Goal: Task Accomplishment & Management: Complete application form

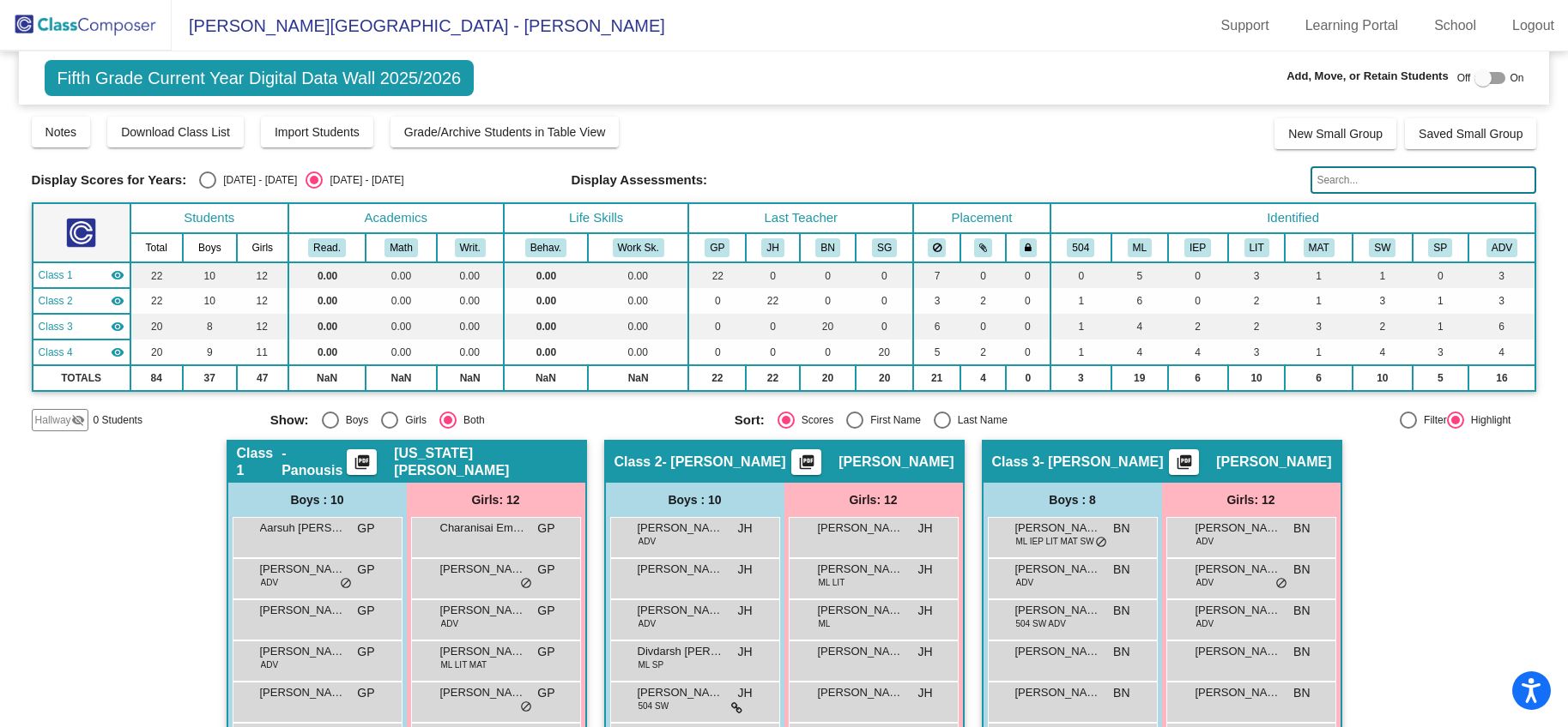
click at [1476, 83] on div at bounding box center [1482, 78] width 17 height 17
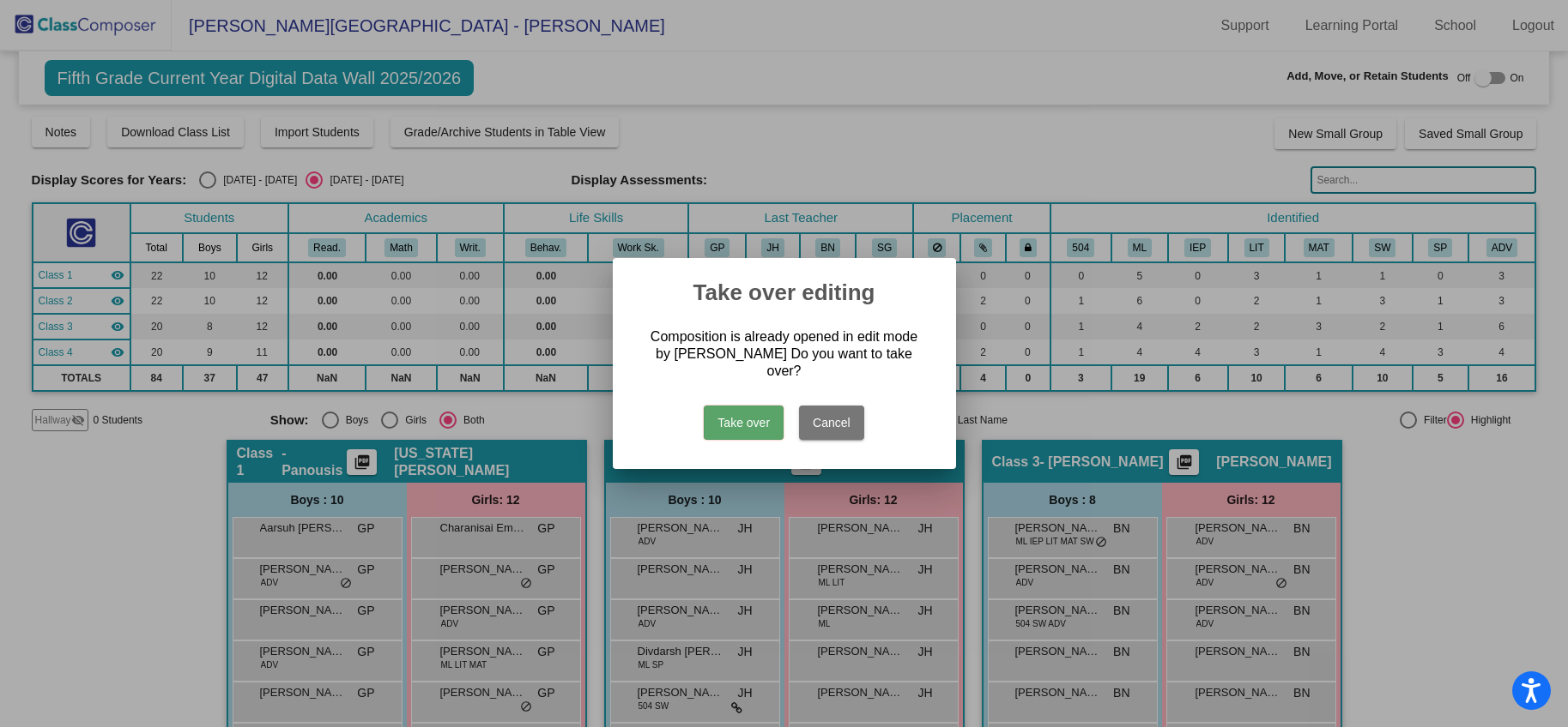
click at [760, 422] on button "Take over" at bounding box center [743, 423] width 80 height 34
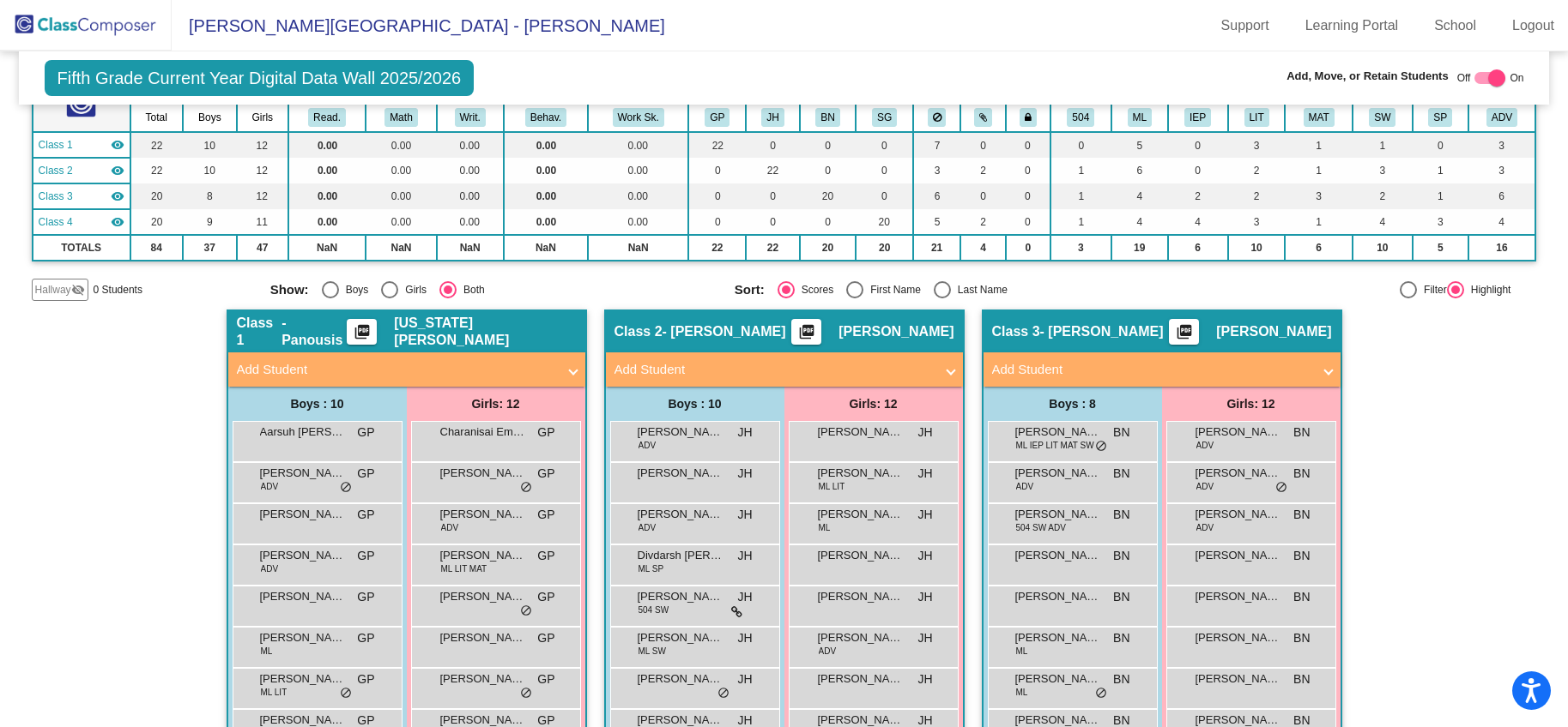
scroll to position [184, 0]
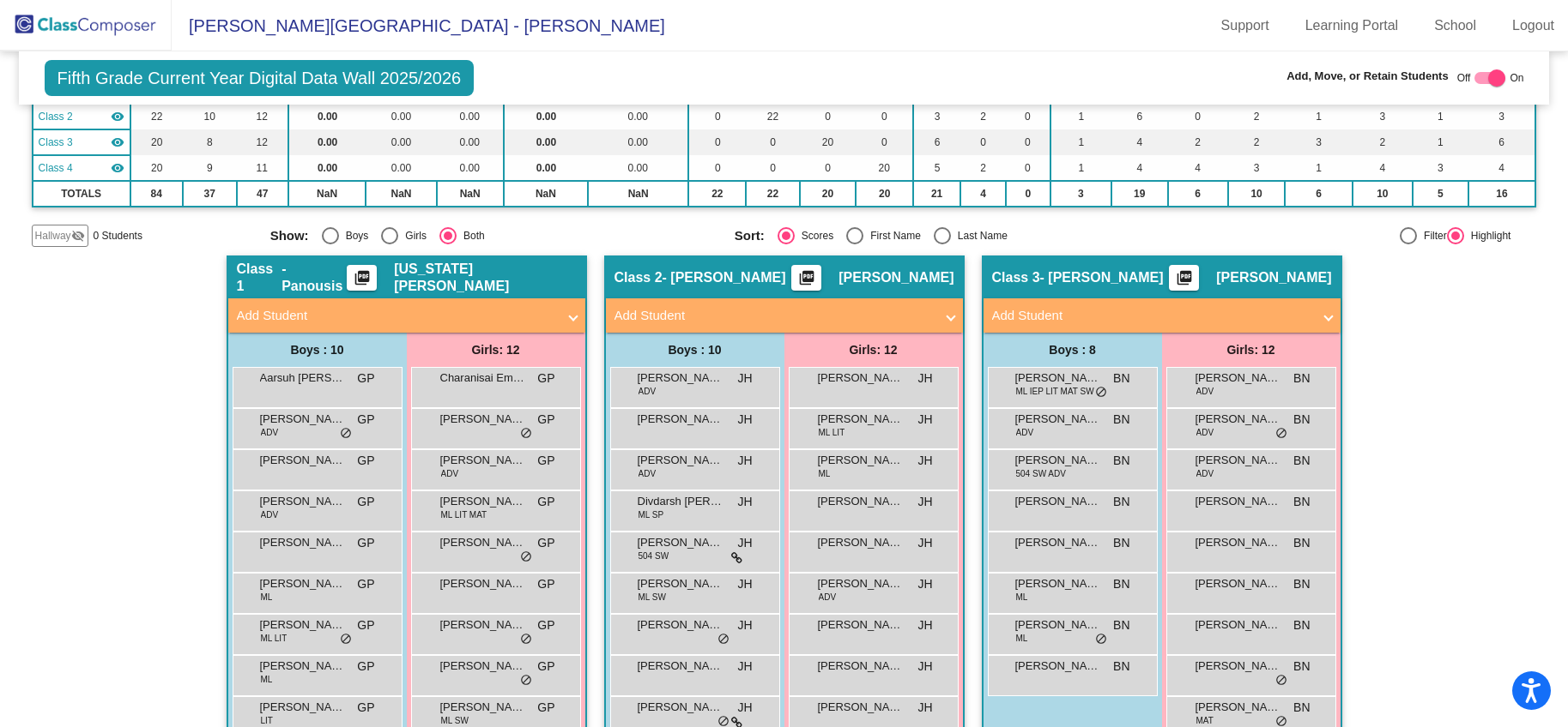
click at [1026, 318] on mat-panel-title "Add Student" at bounding box center [1151, 316] width 319 height 19
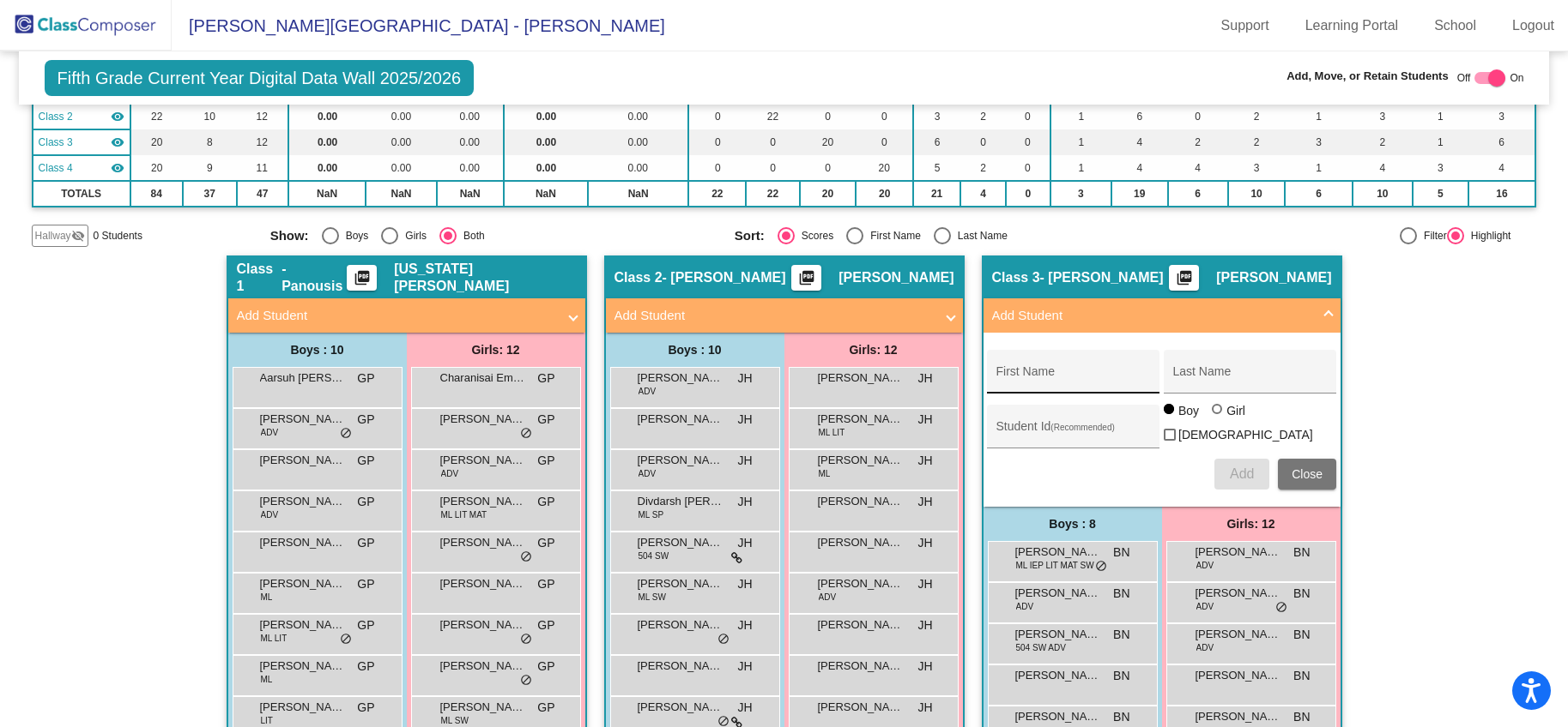
click at [1040, 377] on input "First Name" at bounding box center [1073, 379] width 155 height 14
type input "[PERSON_NAME]"
click at [1179, 377] on input "Last Name" at bounding box center [1250, 379] width 155 height 14
type input "[PERSON_NAME]"
click at [1214, 414] on div at bounding box center [1217, 409] width 11 height 11
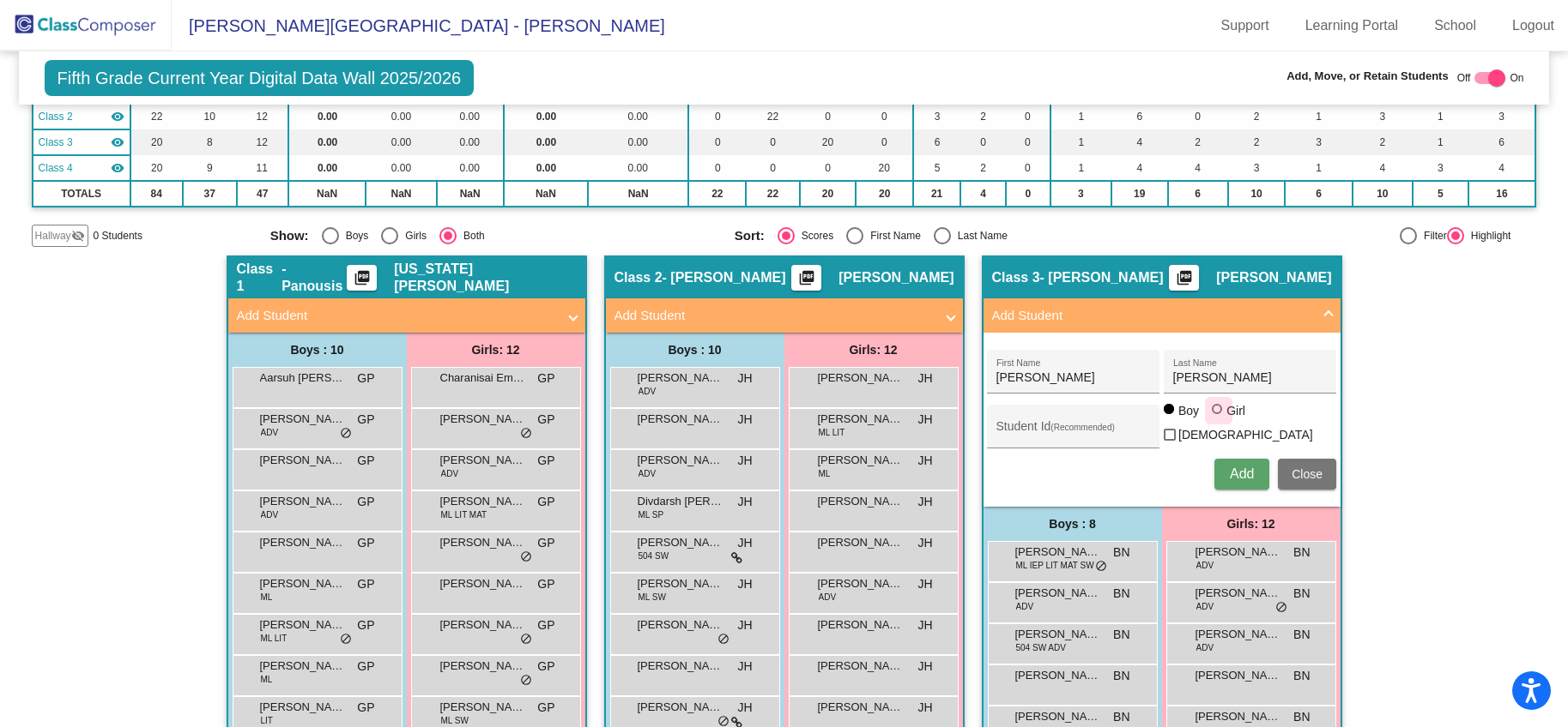
click at [1218, 418] on input "Girl" at bounding box center [1218, 417] width 1 height 1
radio input "true"
click at [1243, 472] on span "Add" at bounding box center [1241, 474] width 24 height 14
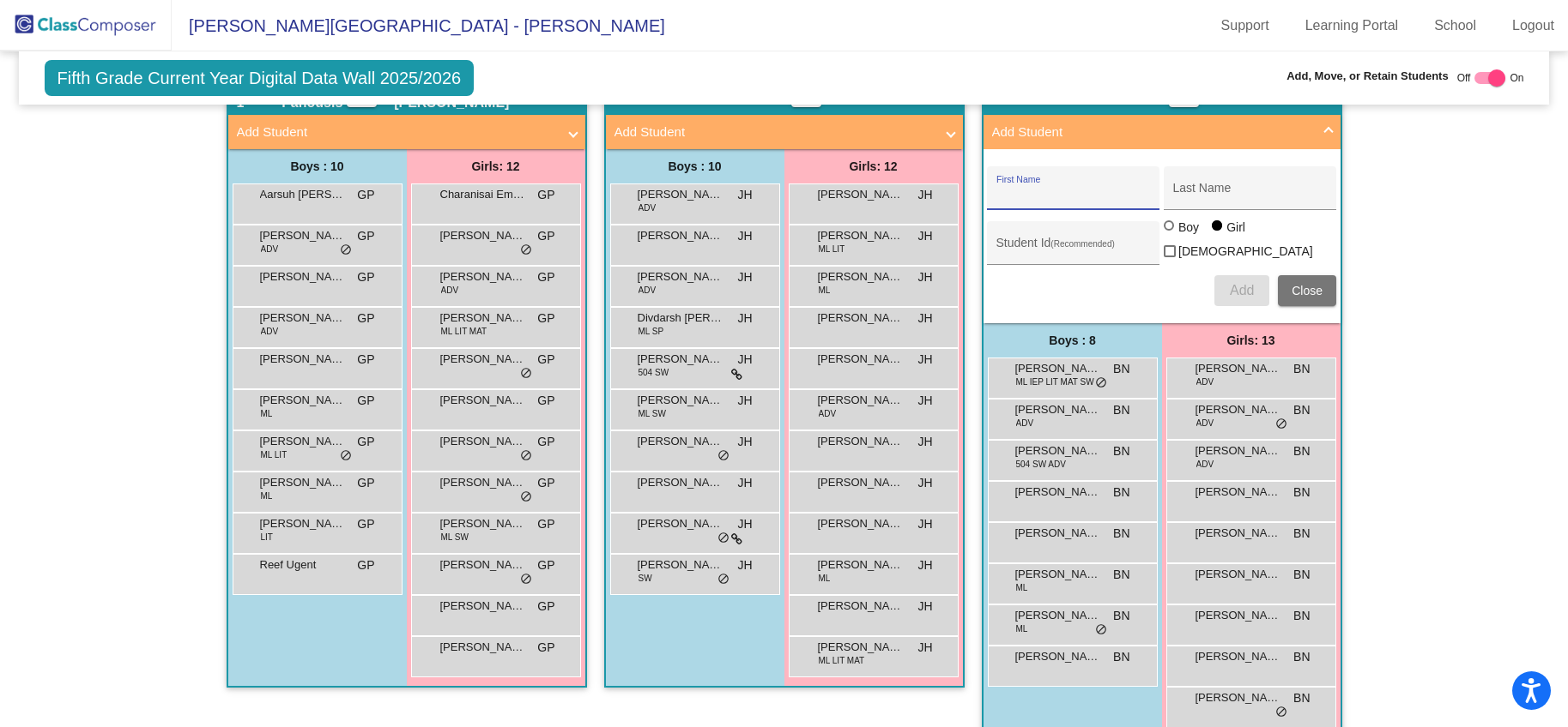
scroll to position [358, 0]
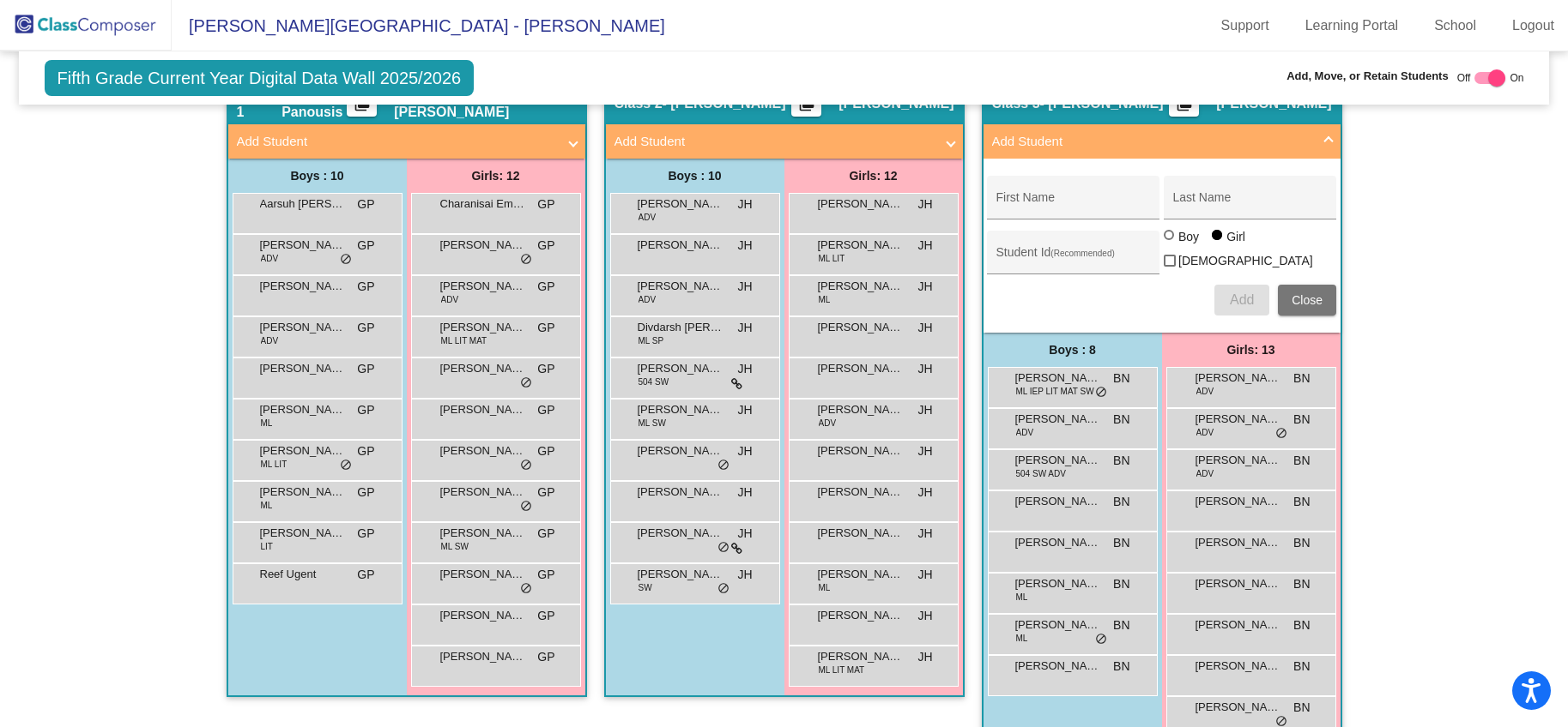
click at [110, 30] on img at bounding box center [86, 25] width 172 height 50
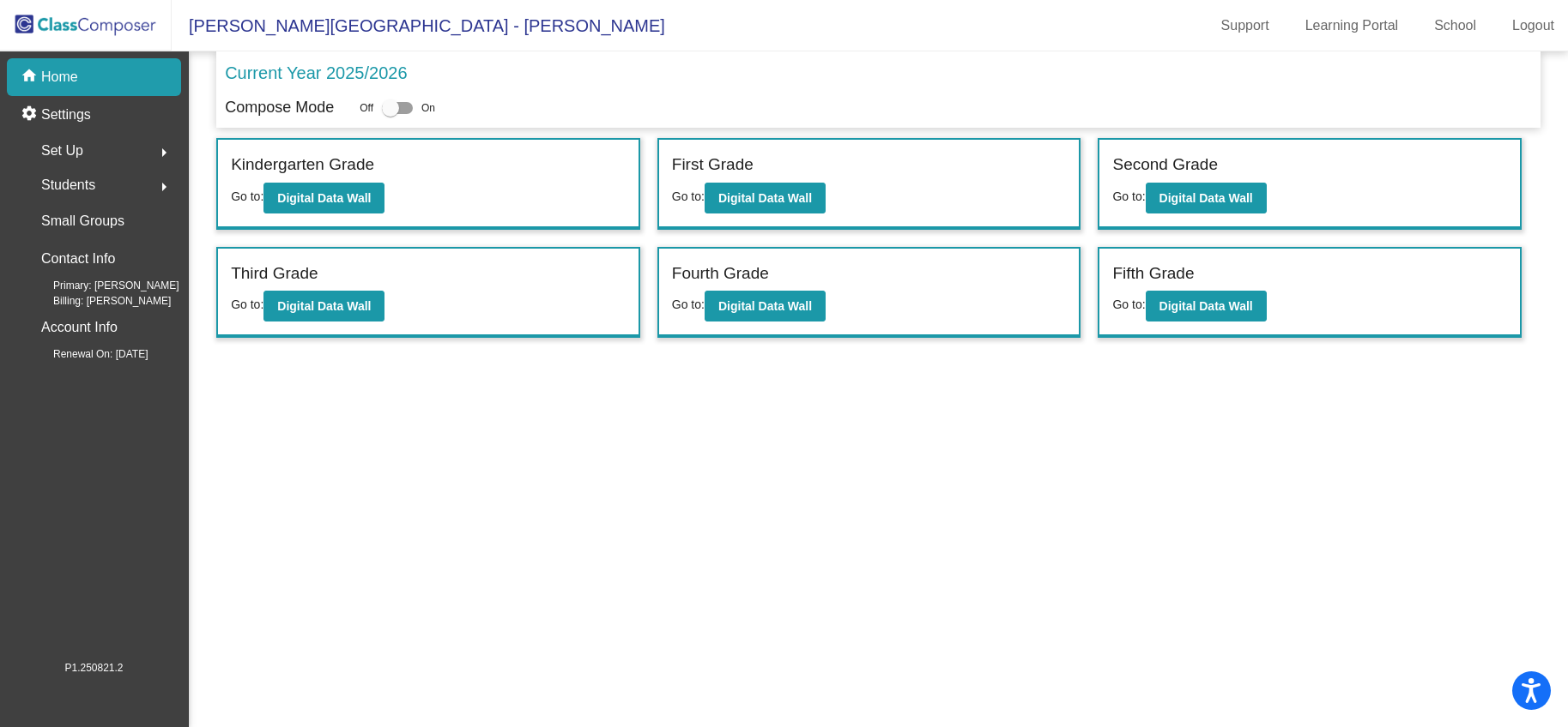
click at [112, 198] on div "Students arrow_right" at bounding box center [98, 185] width 164 height 34
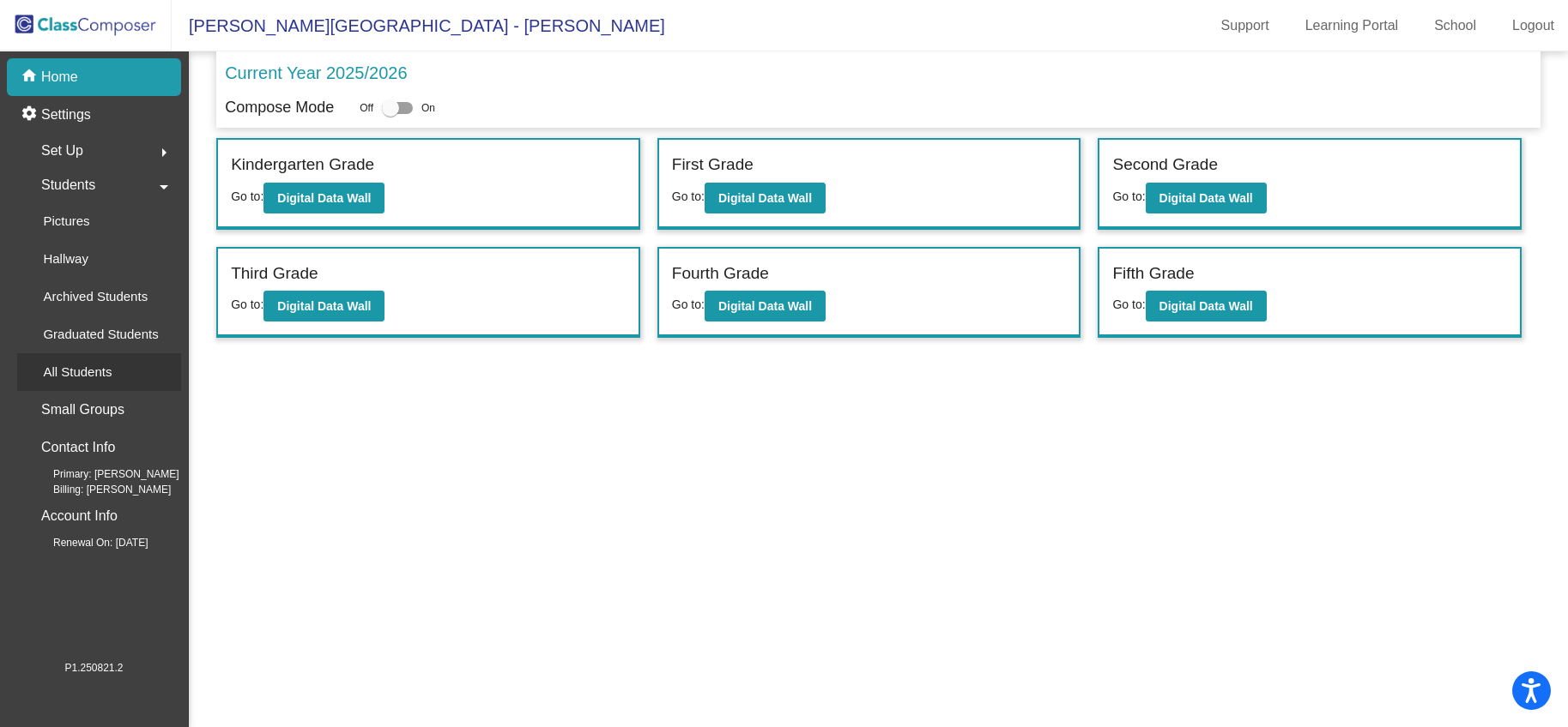
click at [97, 370] on p "All Students" at bounding box center [77, 371] width 69 height 20
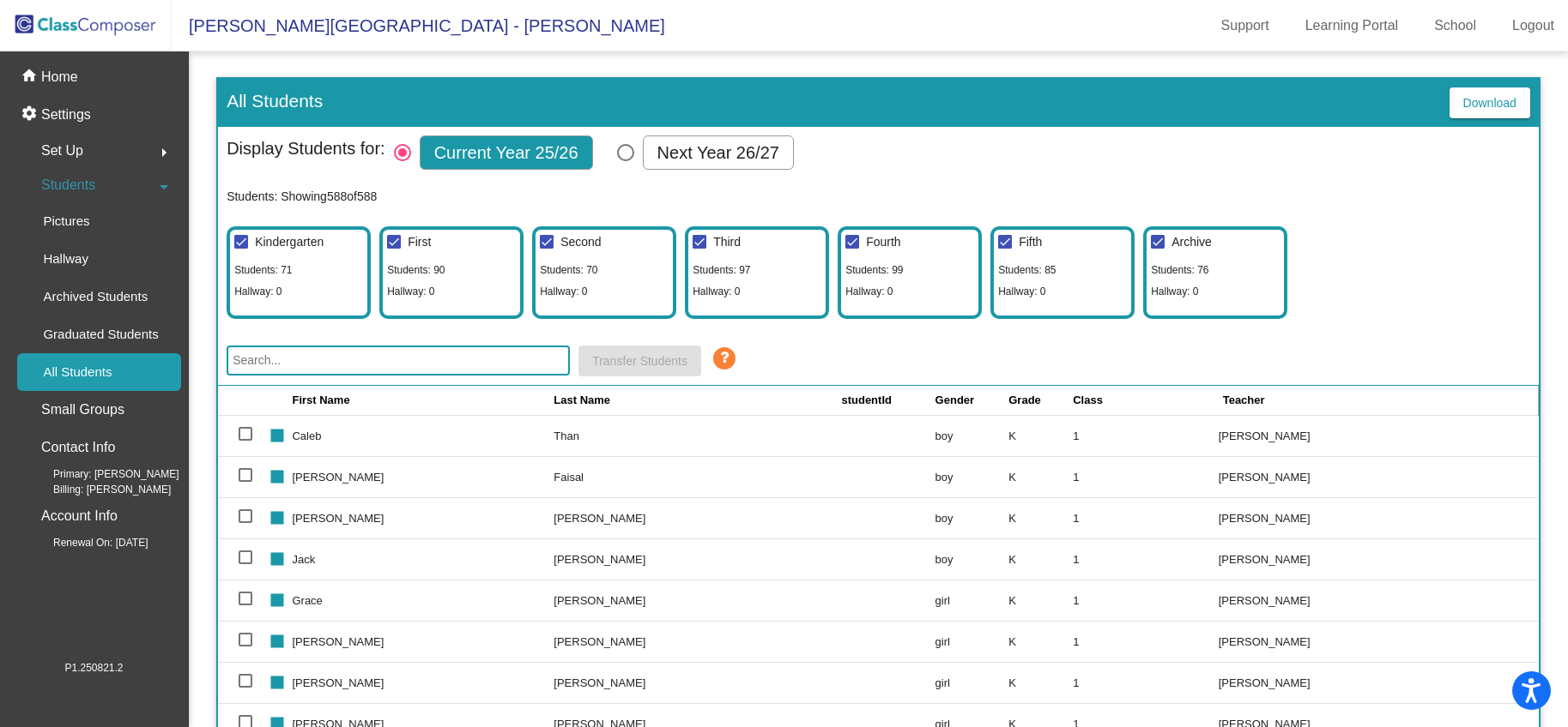
click at [497, 364] on input "text" at bounding box center [398, 361] width 343 height 30
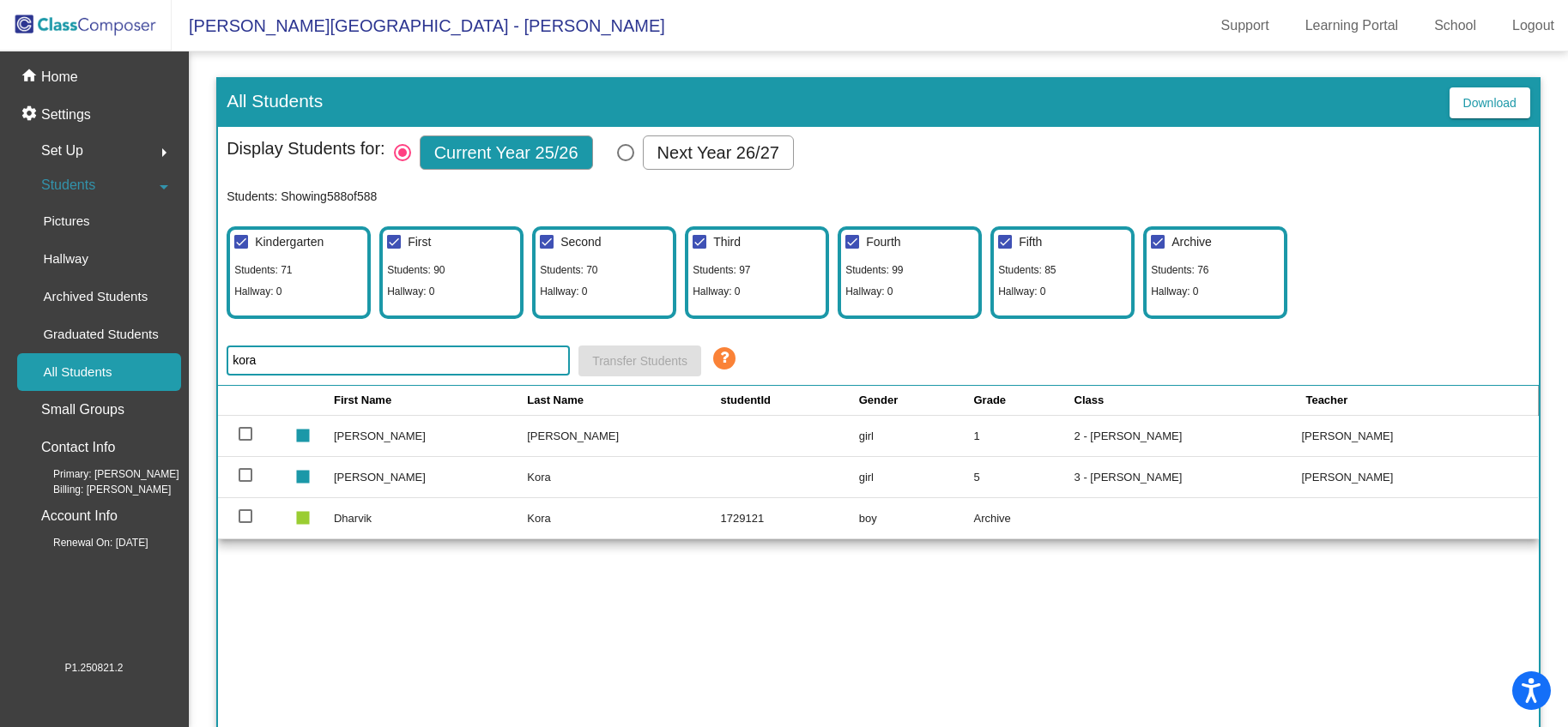
type input "kora"
click at [380, 519] on td "Dharvik" at bounding box center [430, 518] width 193 height 42
click at [245, 519] on div at bounding box center [246, 517] width 14 height 14
click at [245, 524] on input "select row 543" at bounding box center [244, 524] width 1 height 1
checkbox input "true"
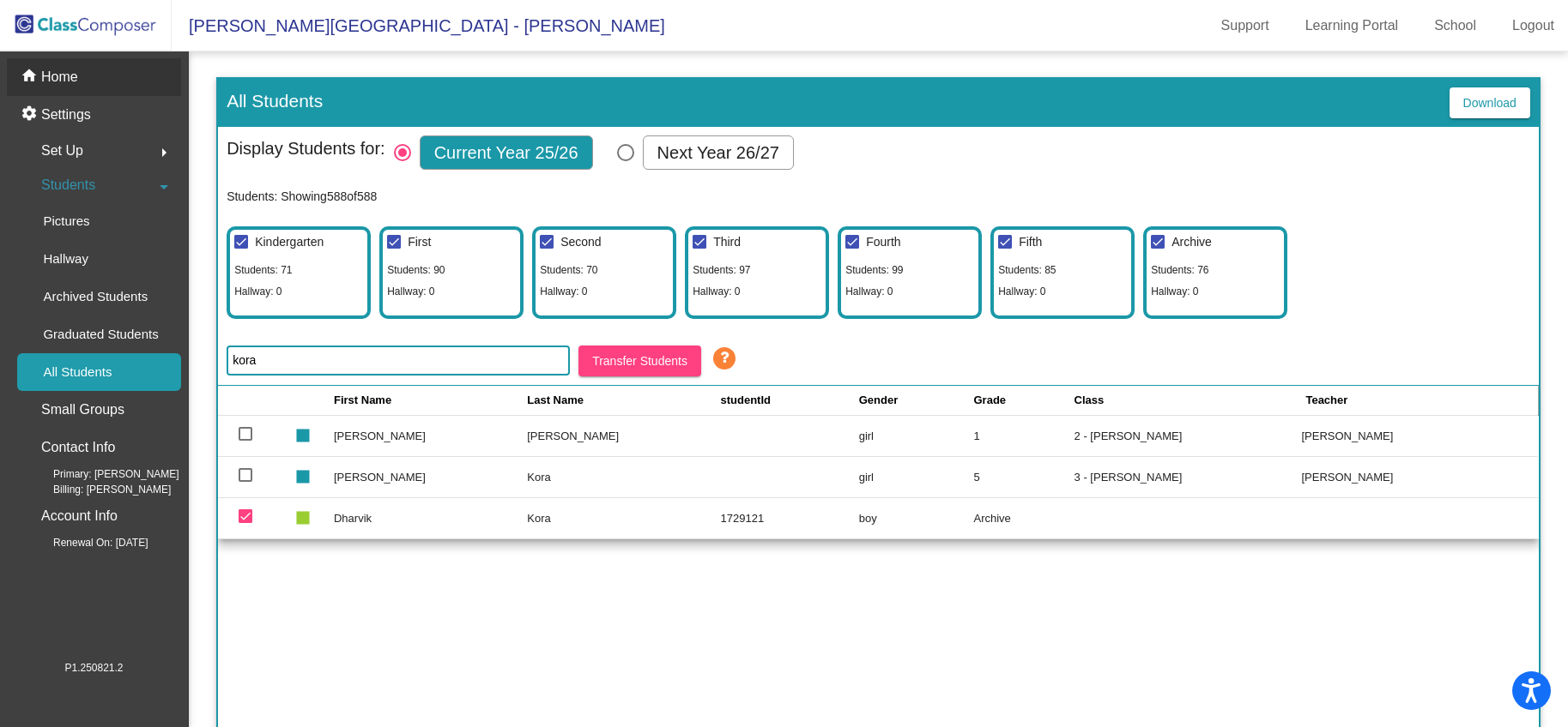
click at [86, 84] on div "home Home" at bounding box center [94, 77] width 174 height 38
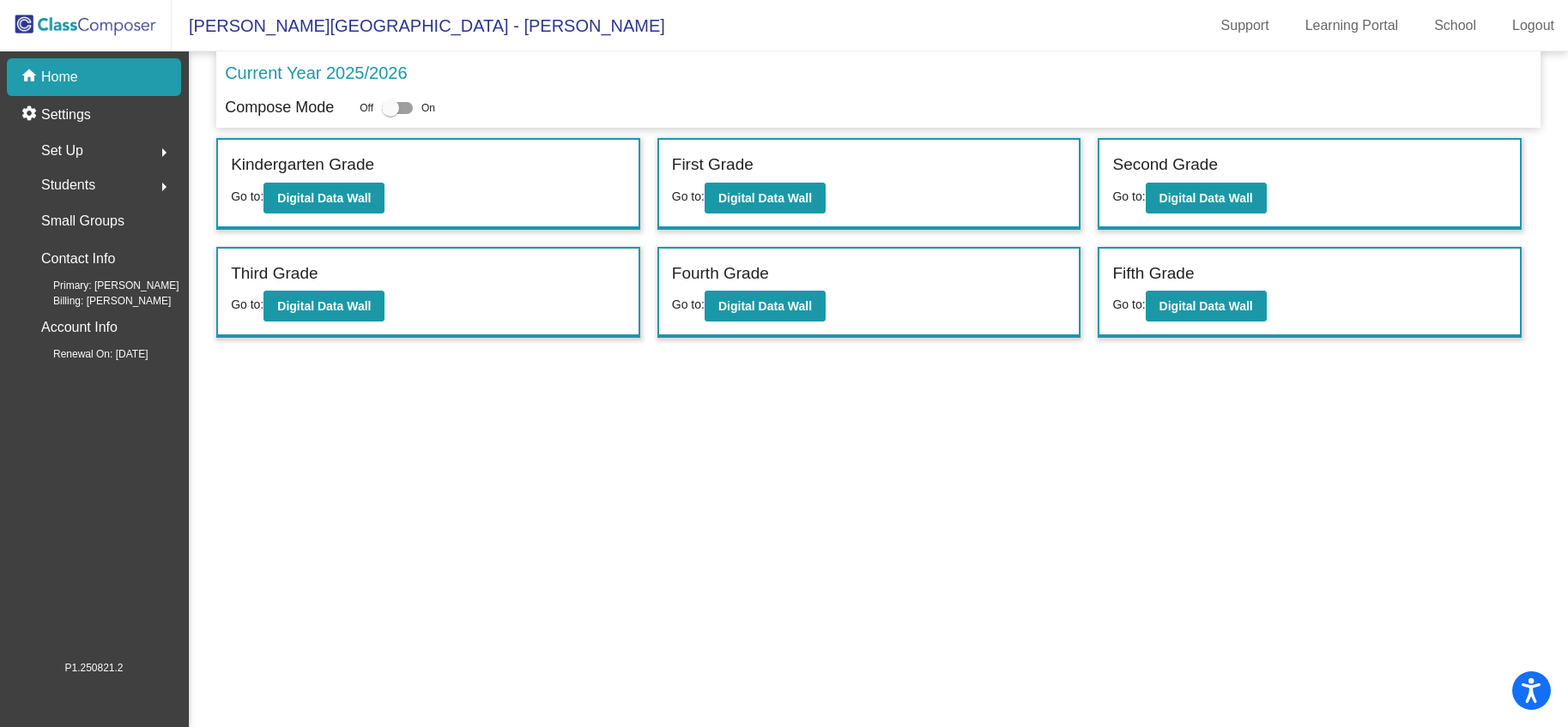
click at [98, 192] on div "Students arrow_right" at bounding box center [98, 185] width 164 height 34
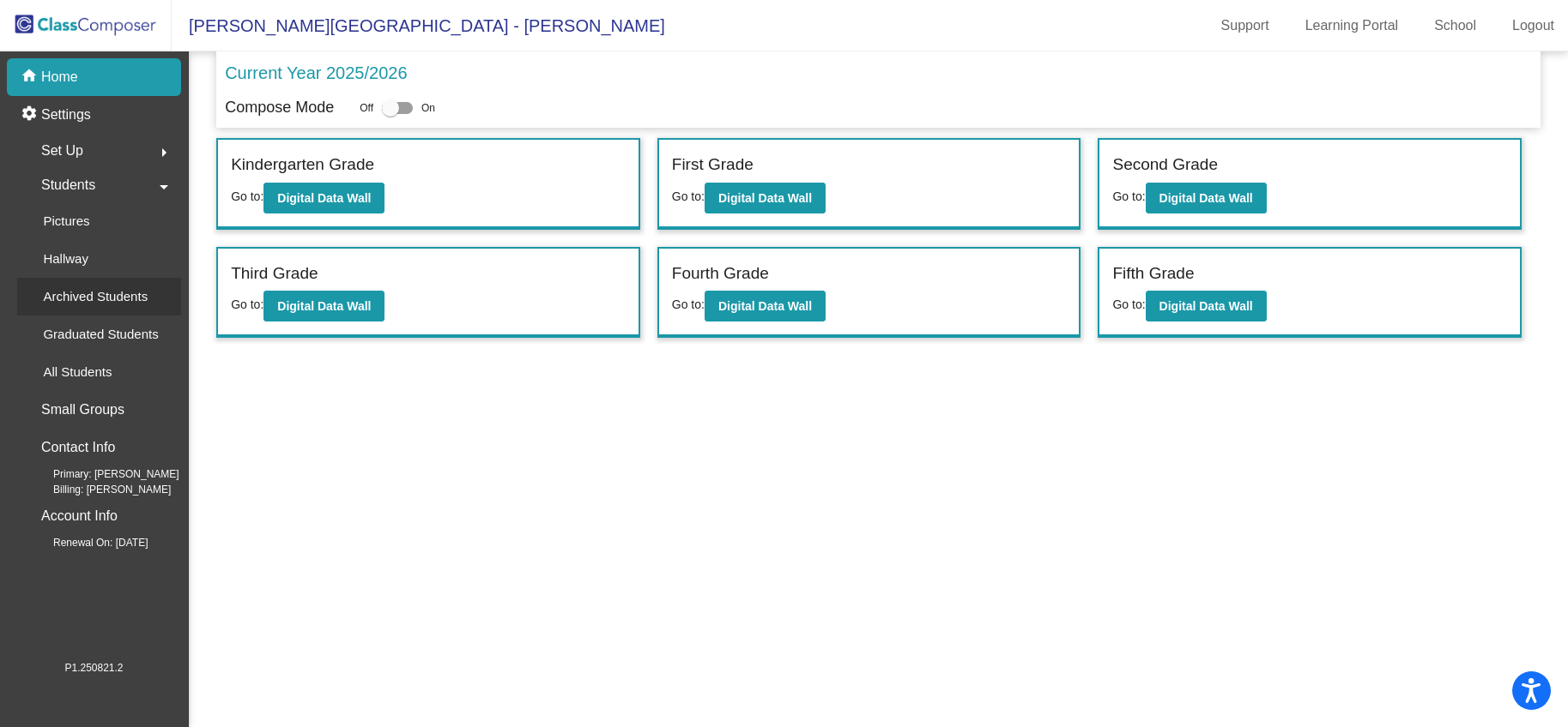
click at [130, 296] on p "Archived Students" at bounding box center [95, 296] width 104 height 20
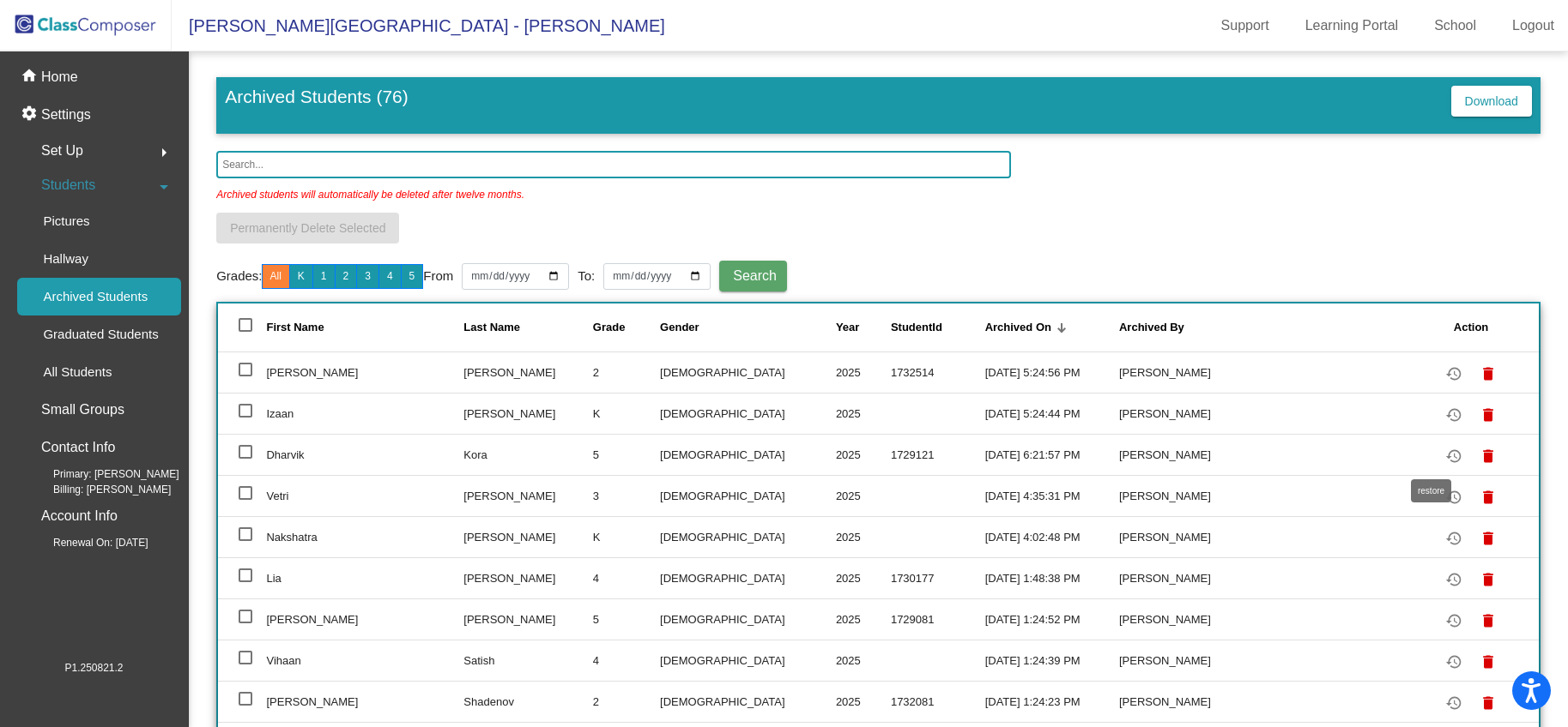
click at [1443, 456] on mat-icon "restore" at bounding box center [1453, 455] width 20 height 20
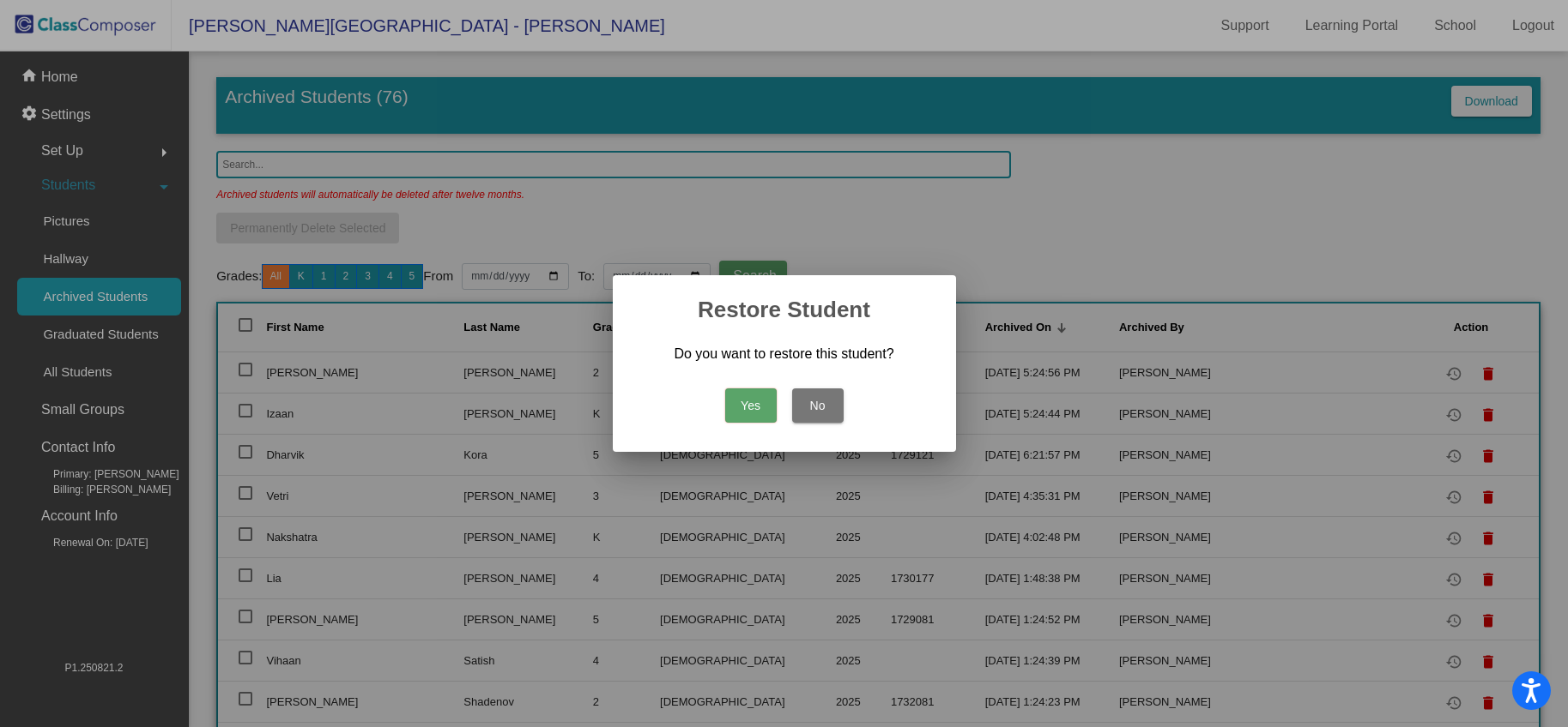
click at [758, 409] on button "Yes" at bounding box center [750, 405] width 51 height 34
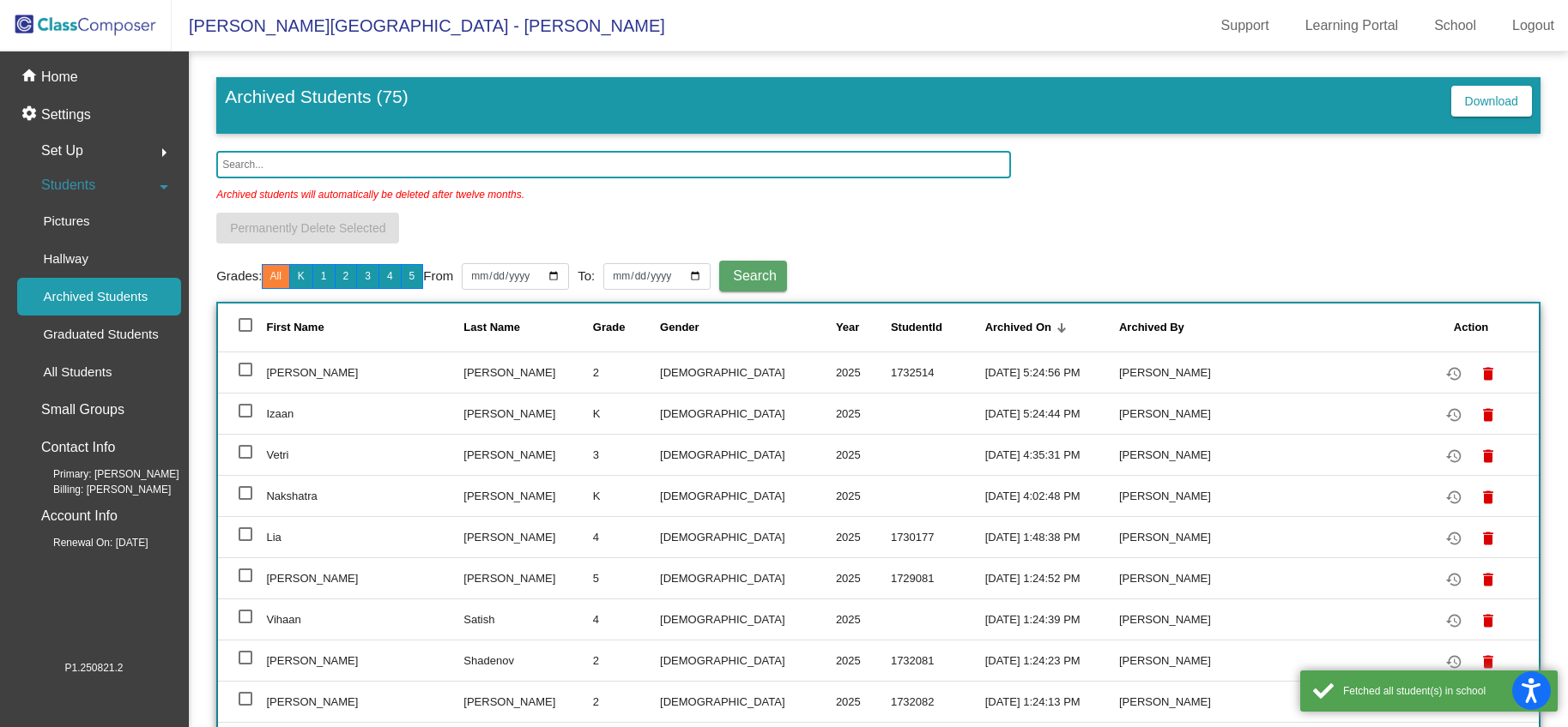
click at [99, 32] on img at bounding box center [86, 25] width 172 height 50
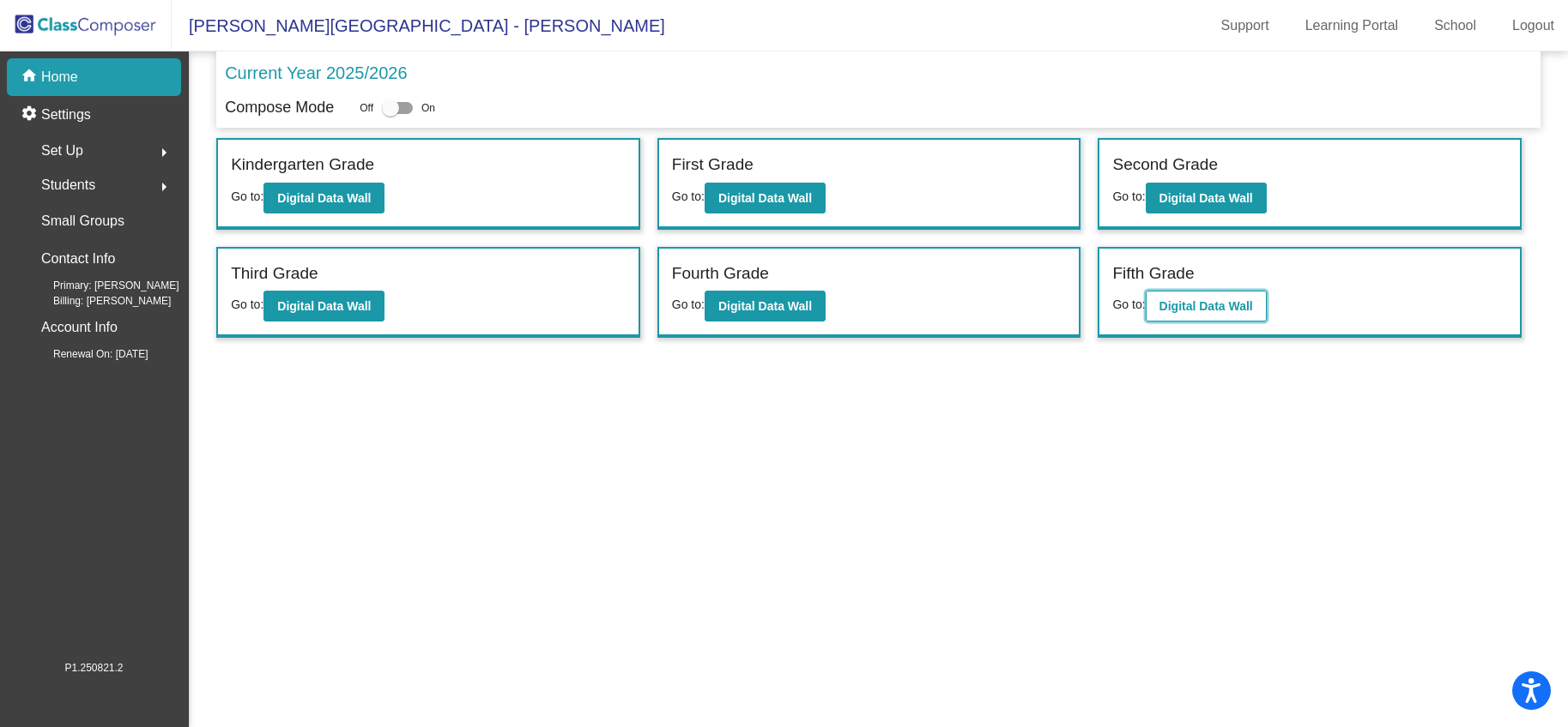
click at [1196, 299] on b "Digital Data Wall" at bounding box center [1206, 306] width 94 height 14
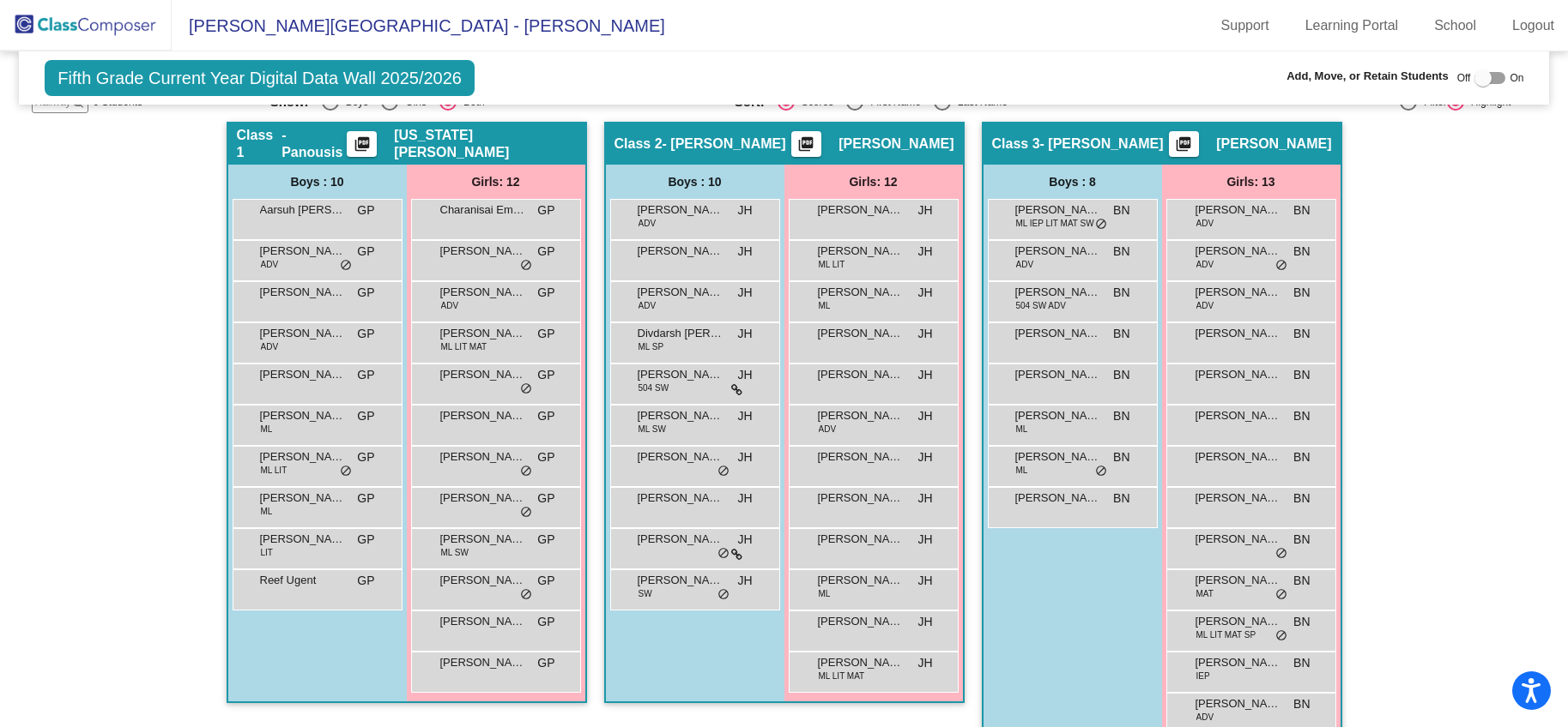
scroll to position [362, 0]
